Goal: Find contact information: Find contact information

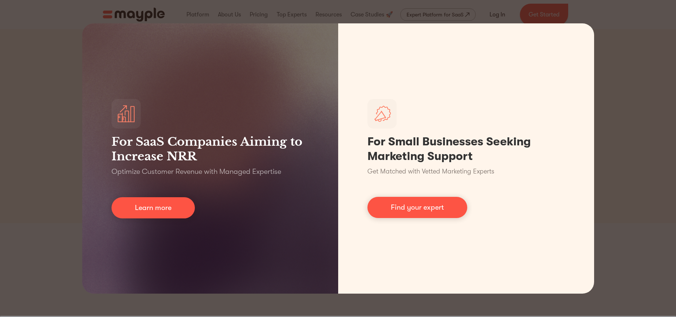
scroll to position [1, 0]
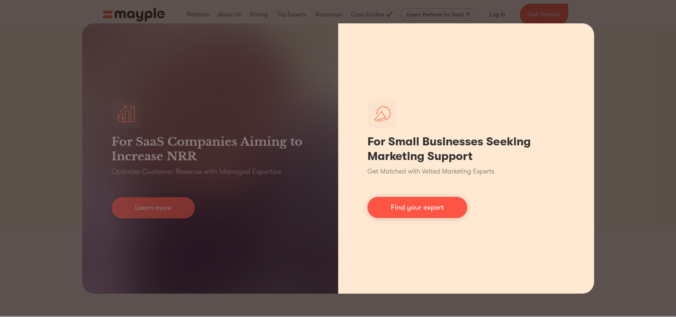
click at [512, 63] on div "For Small Businesses Seeking Marketing Support Get Matched with Vetted Marketin…" at bounding box center [466, 158] width 256 height 271
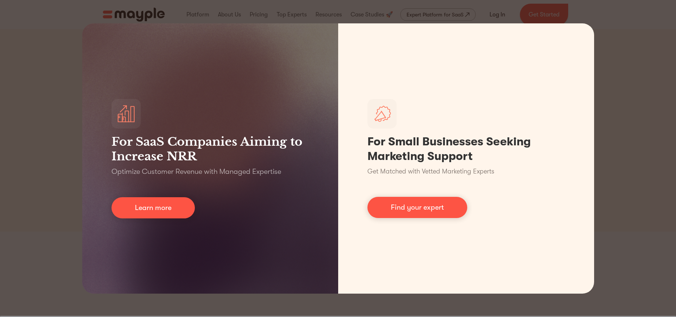
click at [613, 20] on div "For SaaS Companies Aiming to Increase NRR Optimize Customer Revenue with Manage…" at bounding box center [338, 158] width 676 height 317
click at [631, 40] on div "For SaaS Companies Aiming to Increase NRR Optimize Customer Revenue with Manage…" at bounding box center [338, 158] width 676 height 317
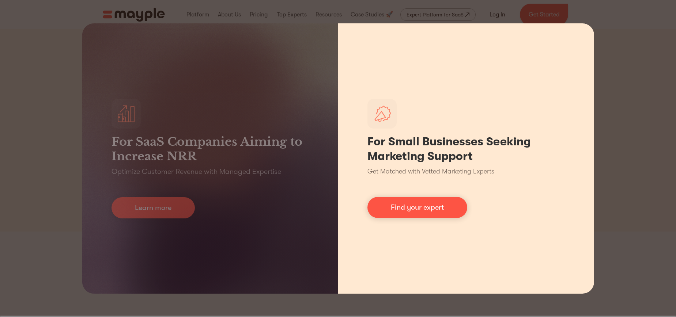
click at [579, 35] on div "For Small Businesses Seeking Marketing Support Get Matched with Vetted Marketin…" at bounding box center [466, 158] width 256 height 271
click at [390, 211] on link "Find your expert" at bounding box center [417, 207] width 100 height 21
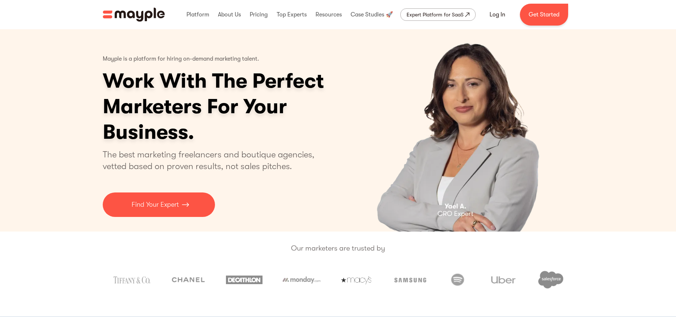
click at [146, 12] on img "home" at bounding box center [134, 15] width 62 height 14
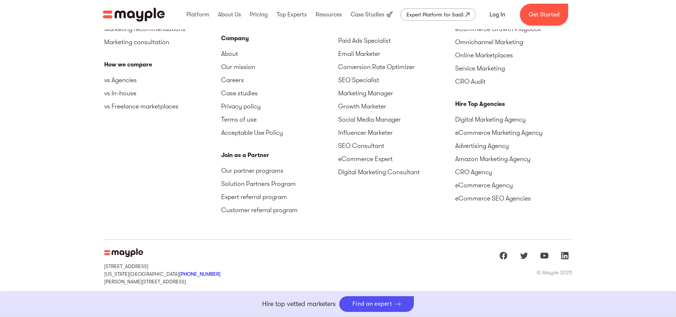
scroll to position [3331, 0]
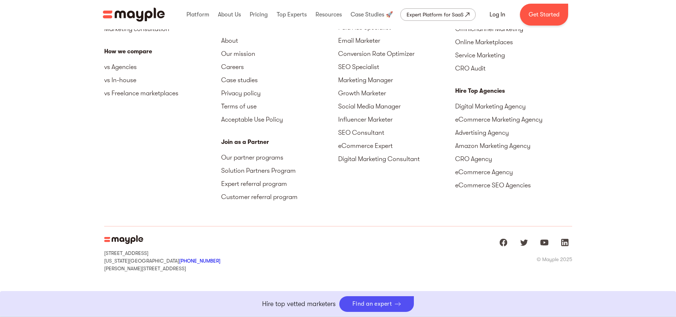
drag, startPoint x: 102, startPoint y: 253, endPoint x: 194, endPoint y: 271, distance: 94.1
click at [194, 271] on div "Platform Overview Data-based vetting AI-powered matching Monitoring system Mark…" at bounding box center [338, 104] width 676 height 411
copy div "[STREET_ADDRESS][US_STATE] +1 929-335-[STREET_ADDRESS][PERSON_NAME]"
click at [57, 119] on div "Platform Overview Data-based vetting AI-powered matching Monitoring system Mark…" at bounding box center [338, 104] width 676 height 411
